Goal: Browse casually: Explore the website without a specific task or goal

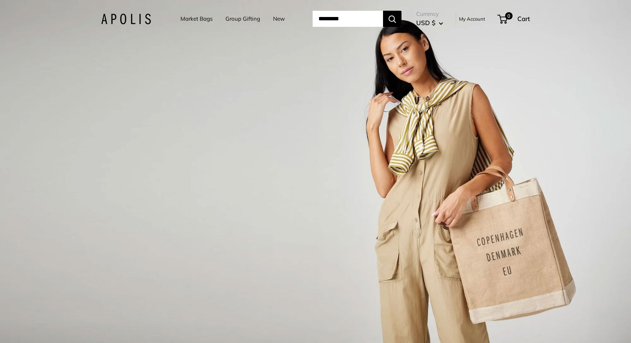
click at [194, 18] on link "Market Bags" at bounding box center [196, 19] width 32 height 10
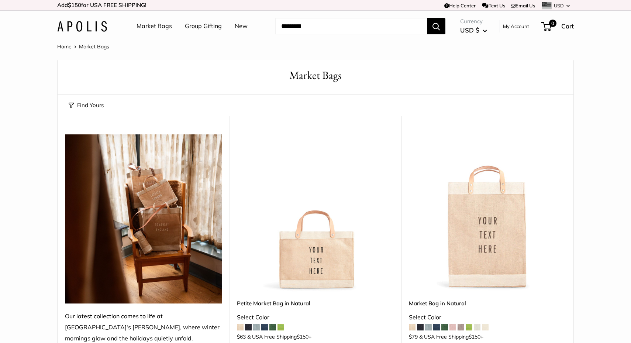
click at [197, 27] on link "Group Gifting" at bounding box center [203, 26] width 37 height 11
click at [239, 28] on link "New" at bounding box center [241, 26] width 13 height 11
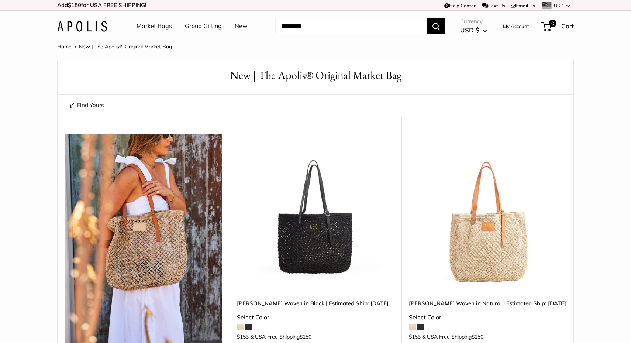
click at [200, 27] on link "Group Gifting" at bounding box center [203, 26] width 37 height 11
